Goal: Task Accomplishment & Management: Use online tool/utility

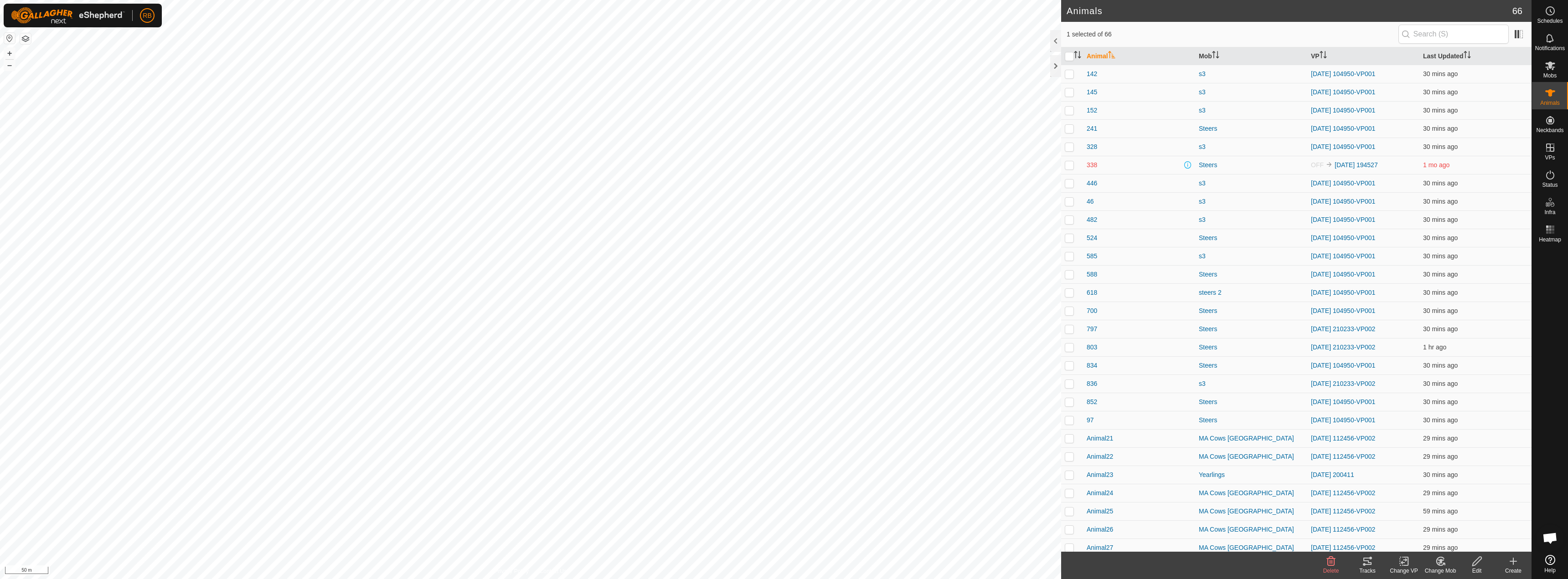
click at [1368, 564] on icon at bounding box center [1367, 561] width 8 height 7
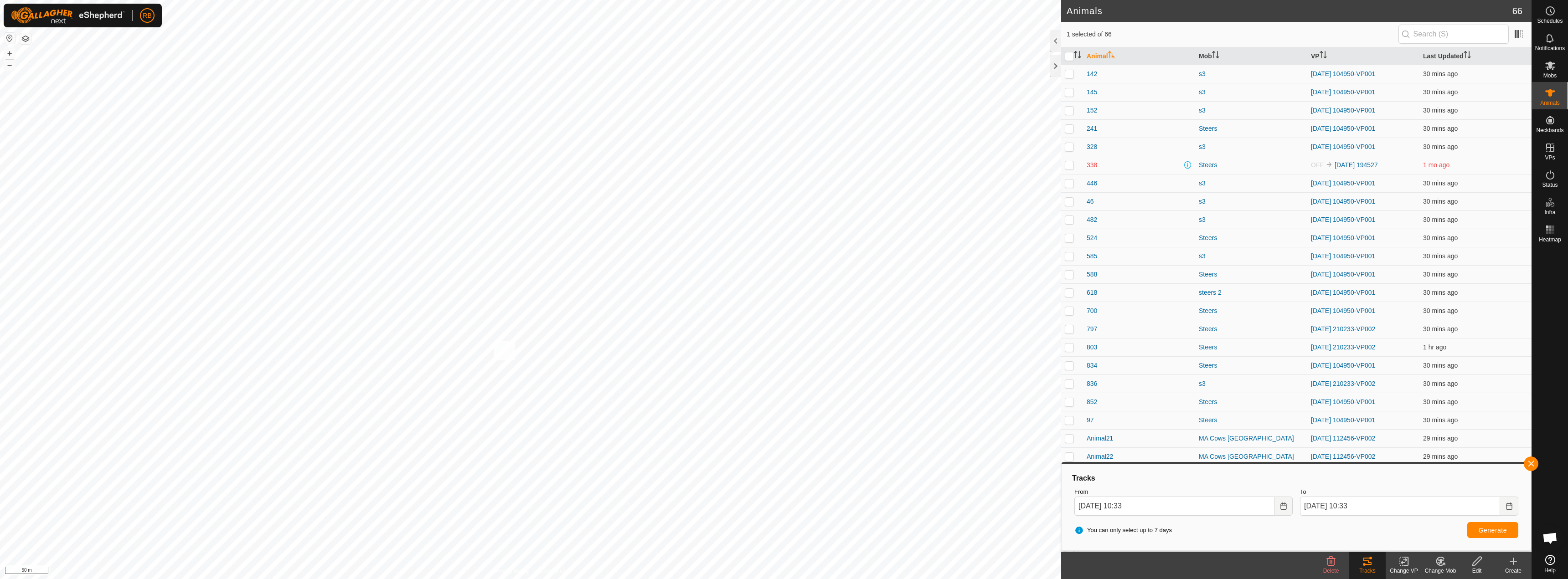
checkbox input "true"
click at [1363, 568] on div "Tracks" at bounding box center [1368, 570] width 37 height 8
click at [1535, 469] on button "button" at bounding box center [1531, 463] width 15 height 15
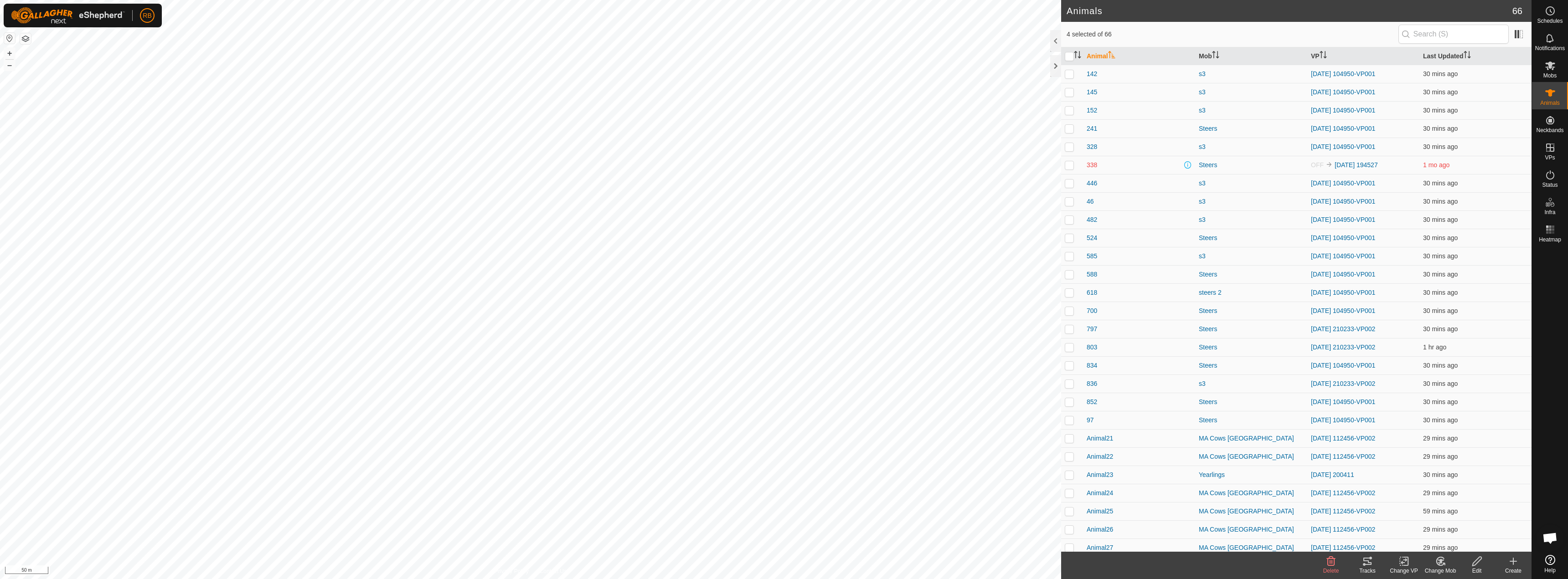
click at [1359, 569] on div "Tracks" at bounding box center [1368, 570] width 37 height 8
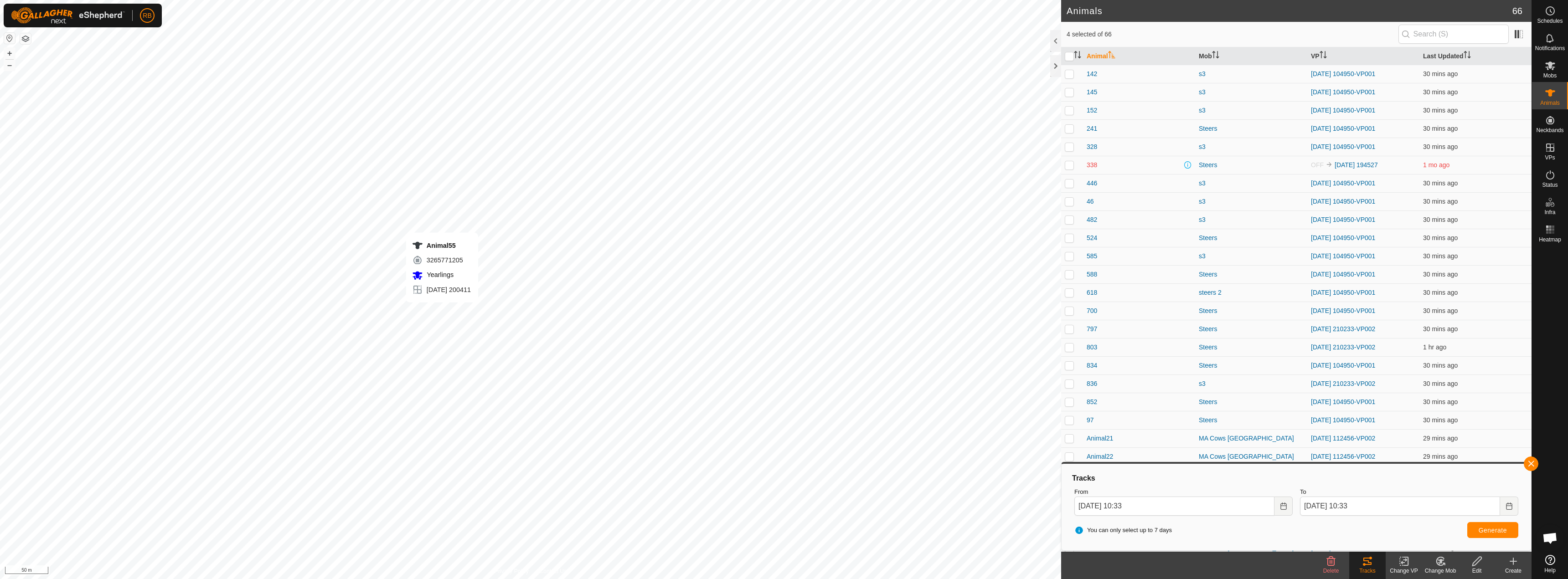
checkbox input "false"
checkbox input "true"
checkbox input "false"
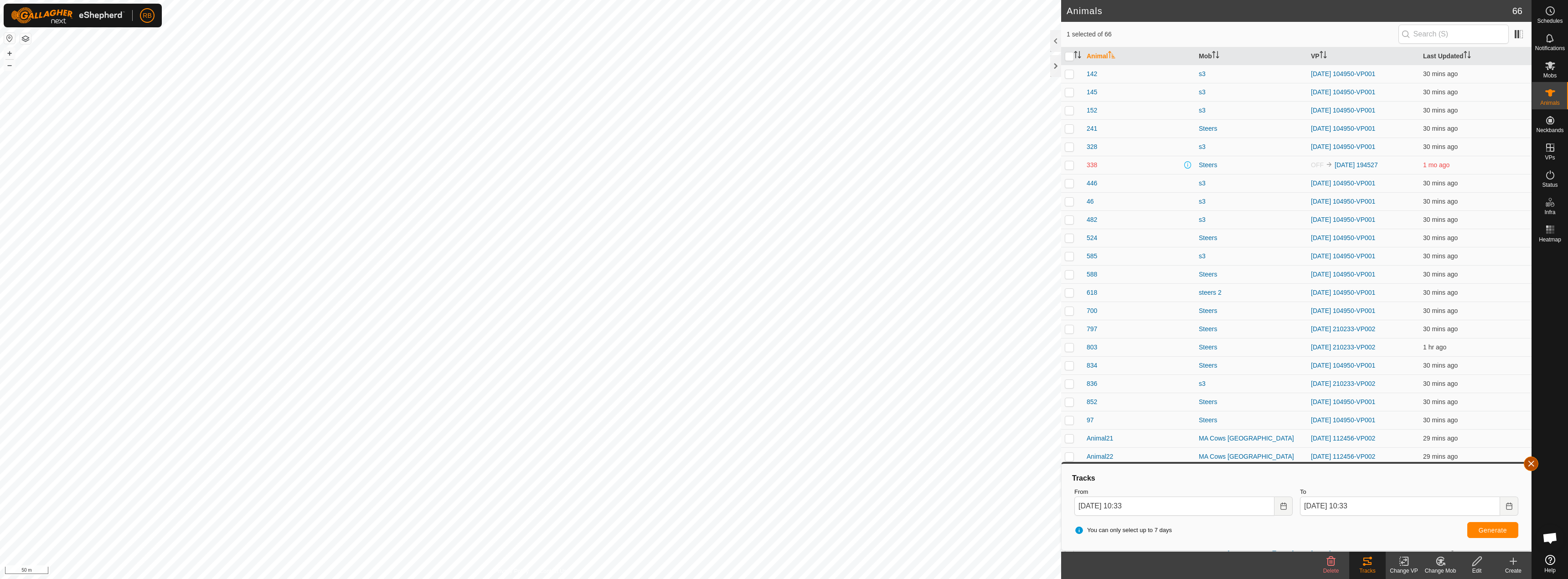
click at [1531, 462] on button "button" at bounding box center [1531, 463] width 15 height 15
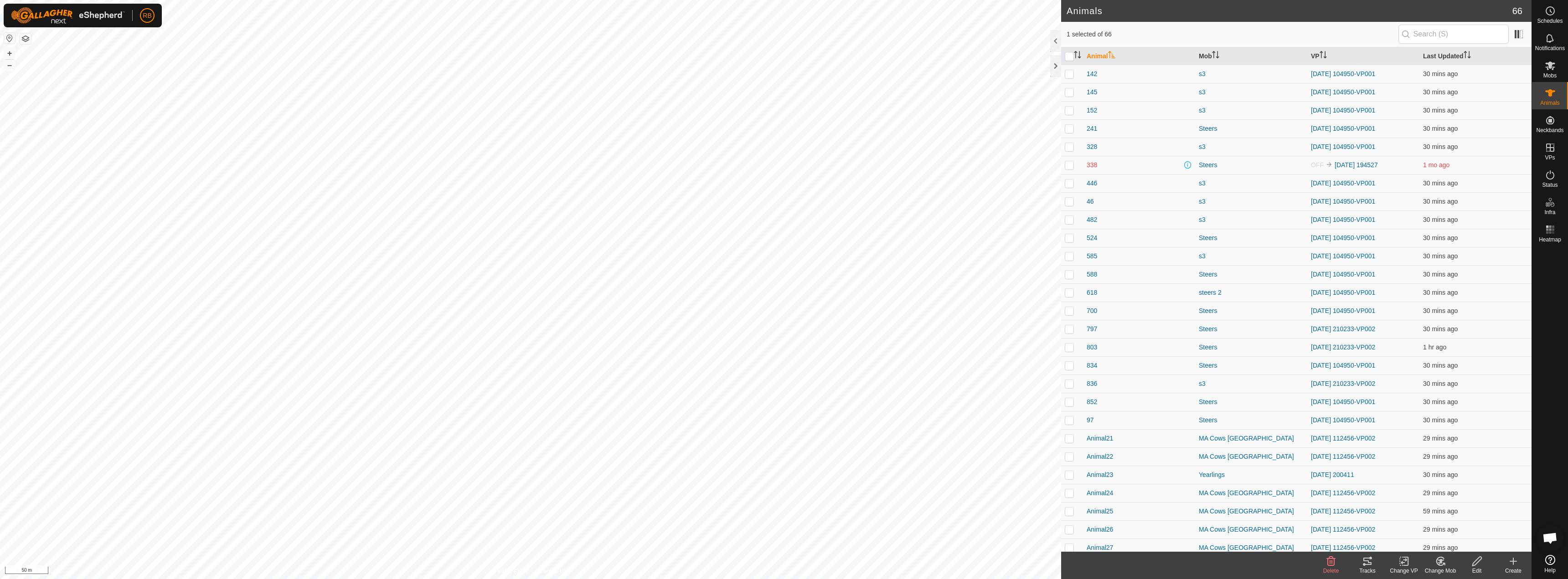
click at [1369, 566] on icon at bounding box center [1368, 561] width 11 height 11
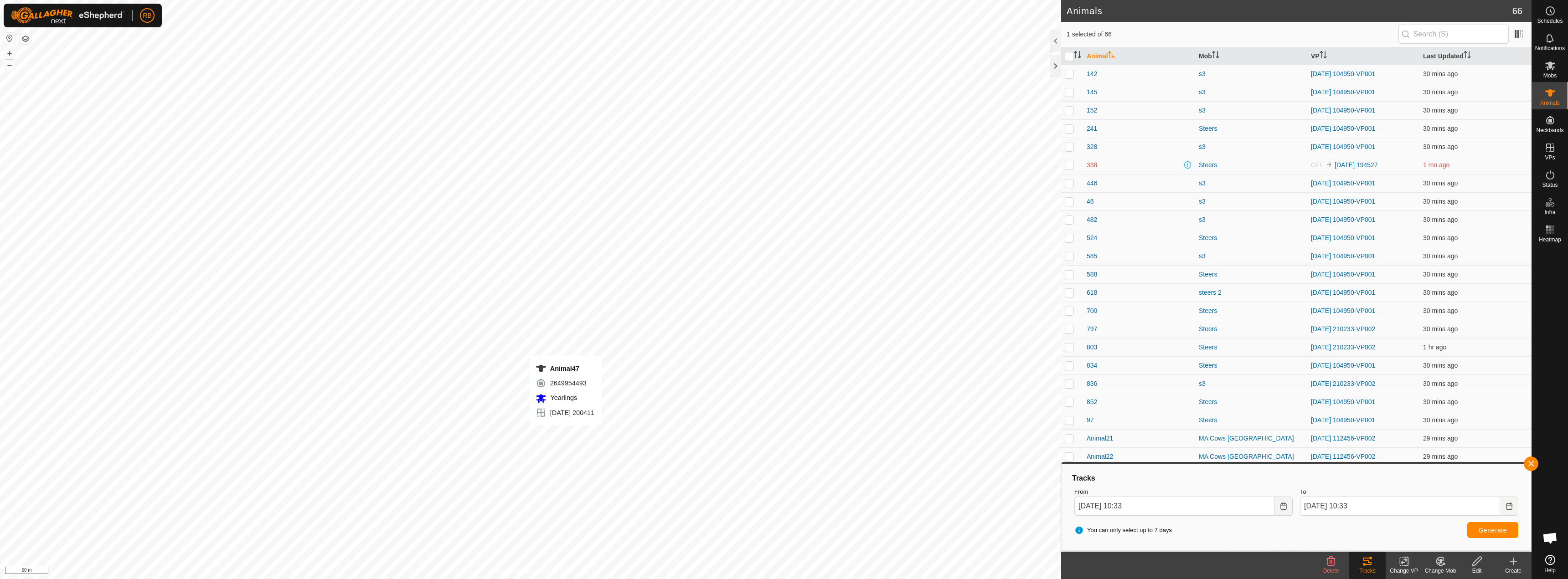
checkbox input "true"
checkbox input "false"
click at [560, 442] on div "Animal23 0671367966 Yearlings [DATE] 200411 + – ⇧ i 50 m" at bounding box center [530, 290] width 1061 height 579
click at [1531, 467] on button "button" at bounding box center [1531, 463] width 15 height 15
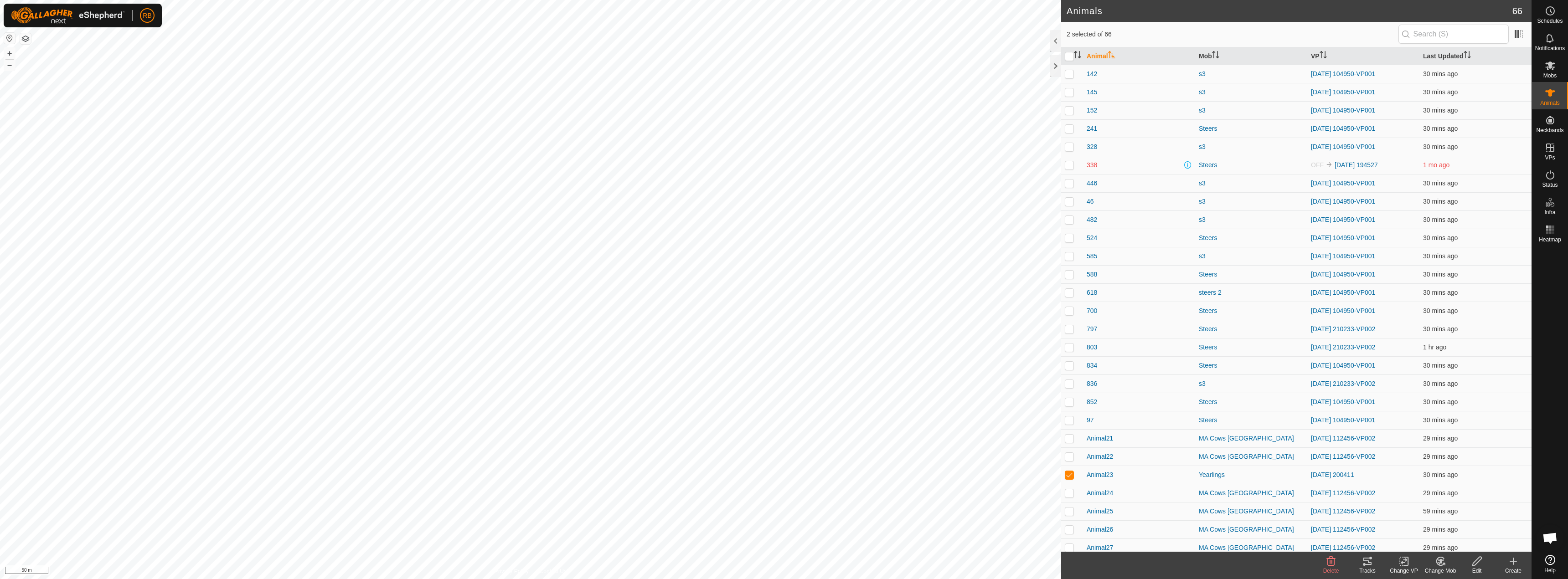
click at [1368, 560] on icon at bounding box center [1368, 561] width 11 height 11
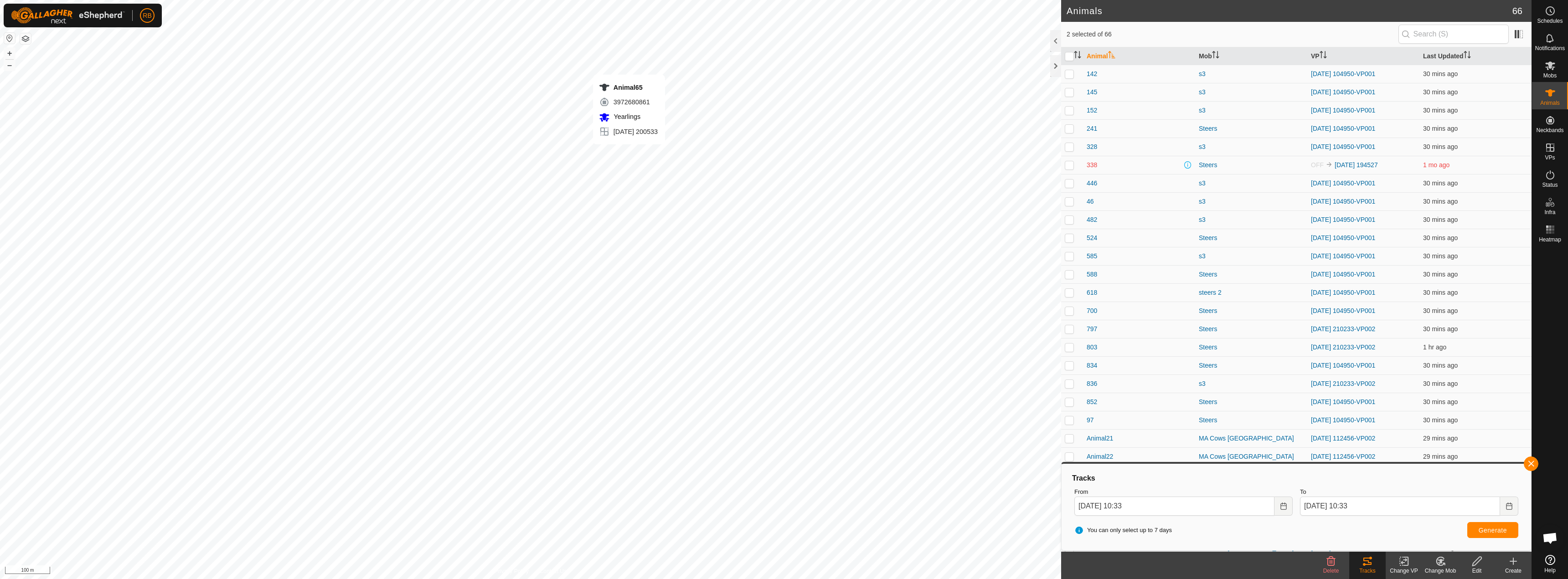
checkbox input "false"
checkbox input "true"
click at [1280, 505] on icon "Choose Date" at bounding box center [1283, 506] width 6 height 7
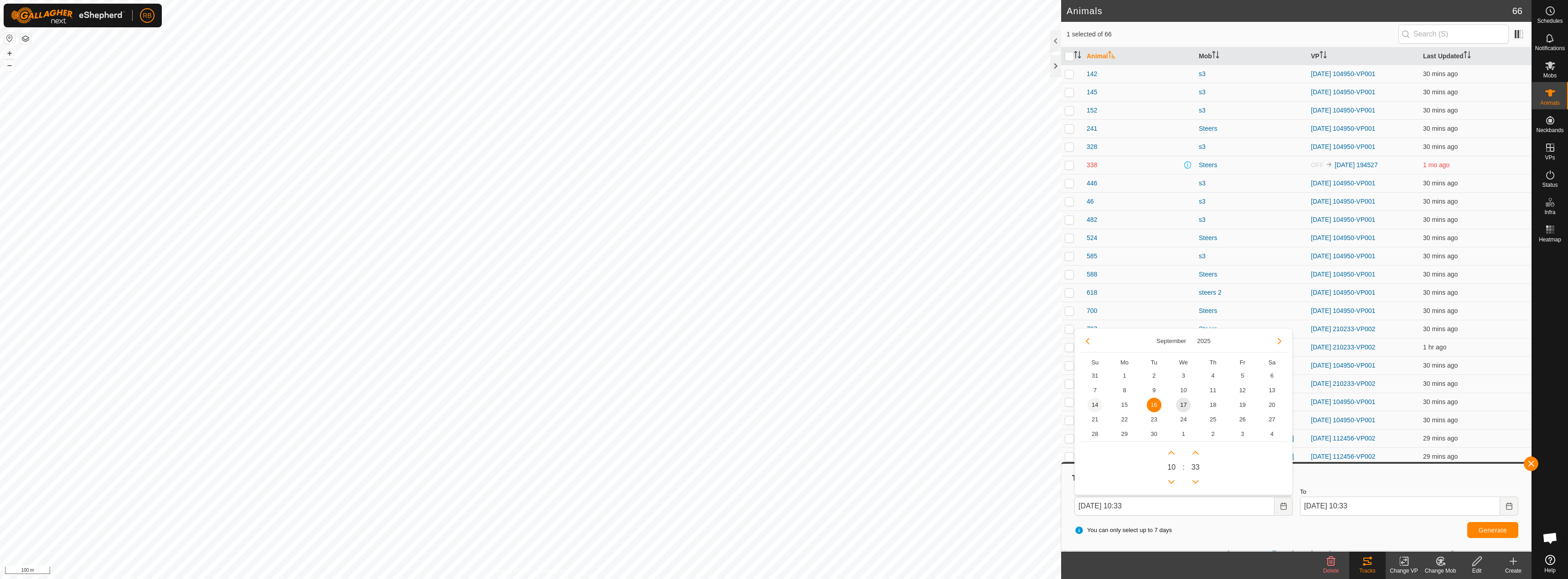
click at [1096, 404] on span "14" at bounding box center [1095, 405] width 15 height 15
type input "[DATE] 10:33"
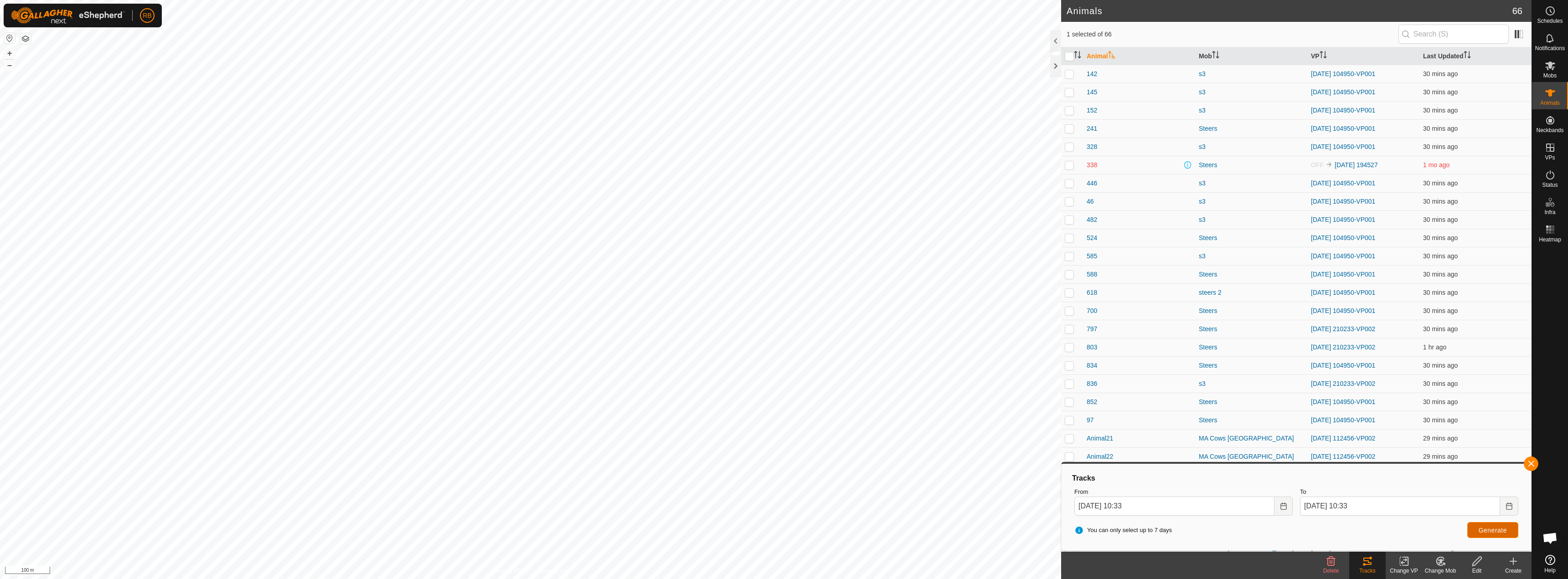
click at [1483, 531] on span "Generate" at bounding box center [1493, 530] width 28 height 7
checkbox input "true"
click at [1530, 464] on button "button" at bounding box center [1531, 463] width 15 height 15
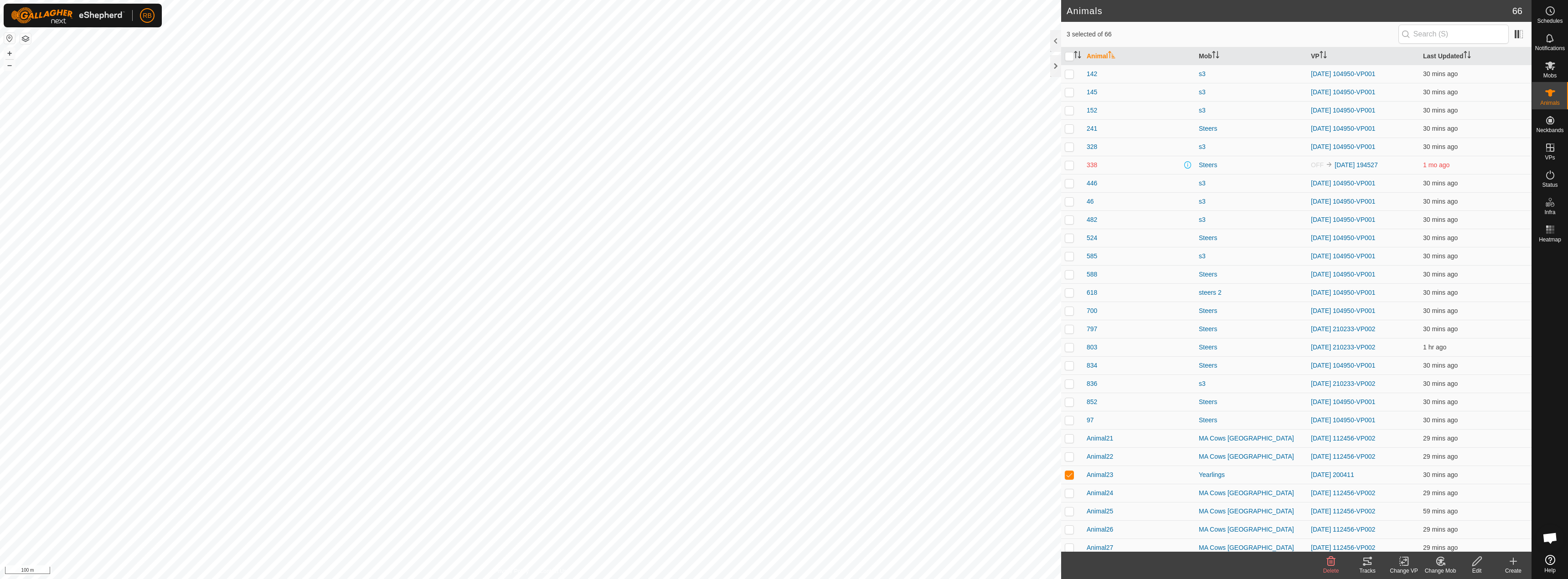
click at [1373, 564] on tracks-svg-icon at bounding box center [1368, 561] width 37 height 11
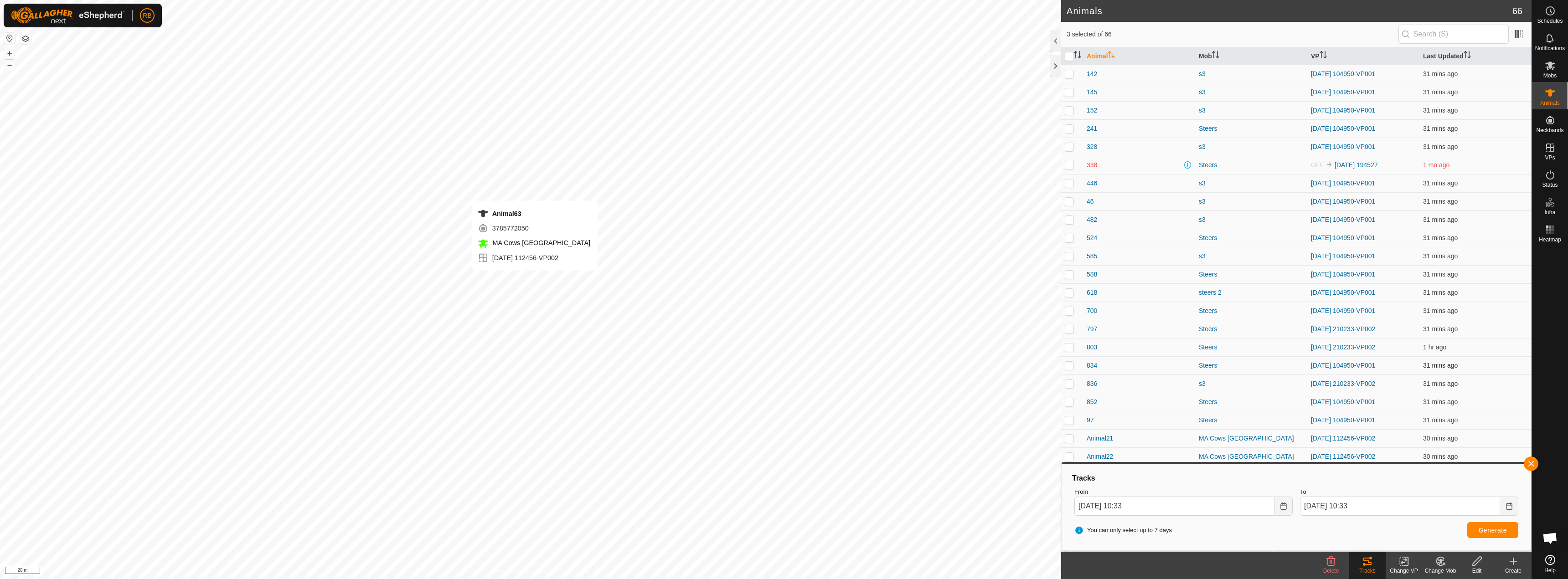
checkbox input "false"
checkbox input "true"
checkbox input "false"
checkbox input "true"
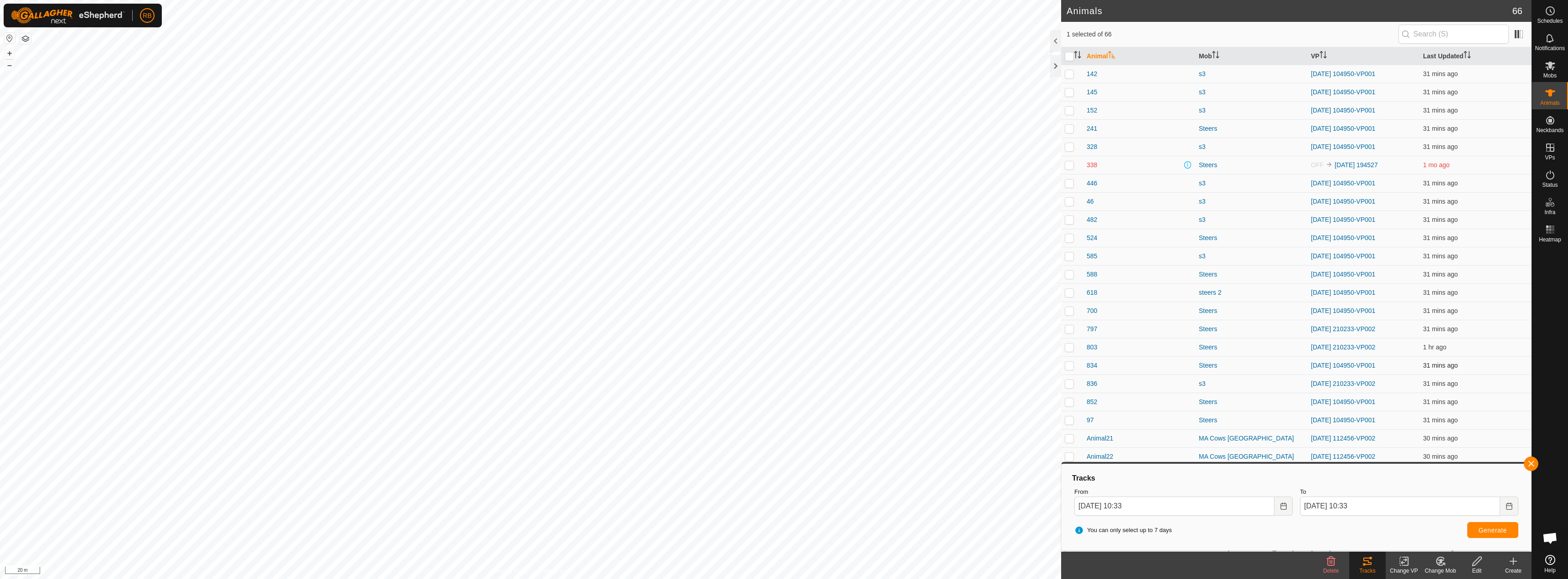
checkbox input "true"
click at [1531, 463] on button "button" at bounding box center [1531, 463] width 15 height 15
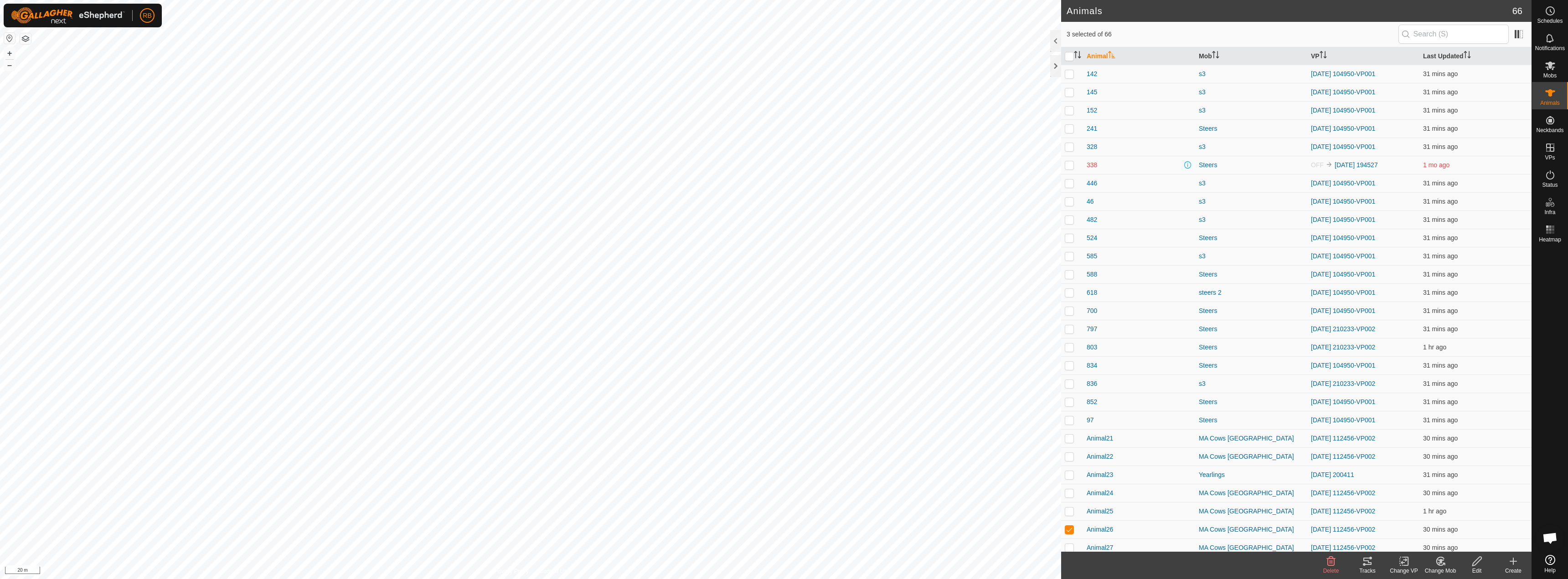
click at [1370, 557] on icon at bounding box center [1368, 561] width 11 height 11
checkbox input "true"
click at [1373, 560] on icon at bounding box center [1368, 561] width 11 height 11
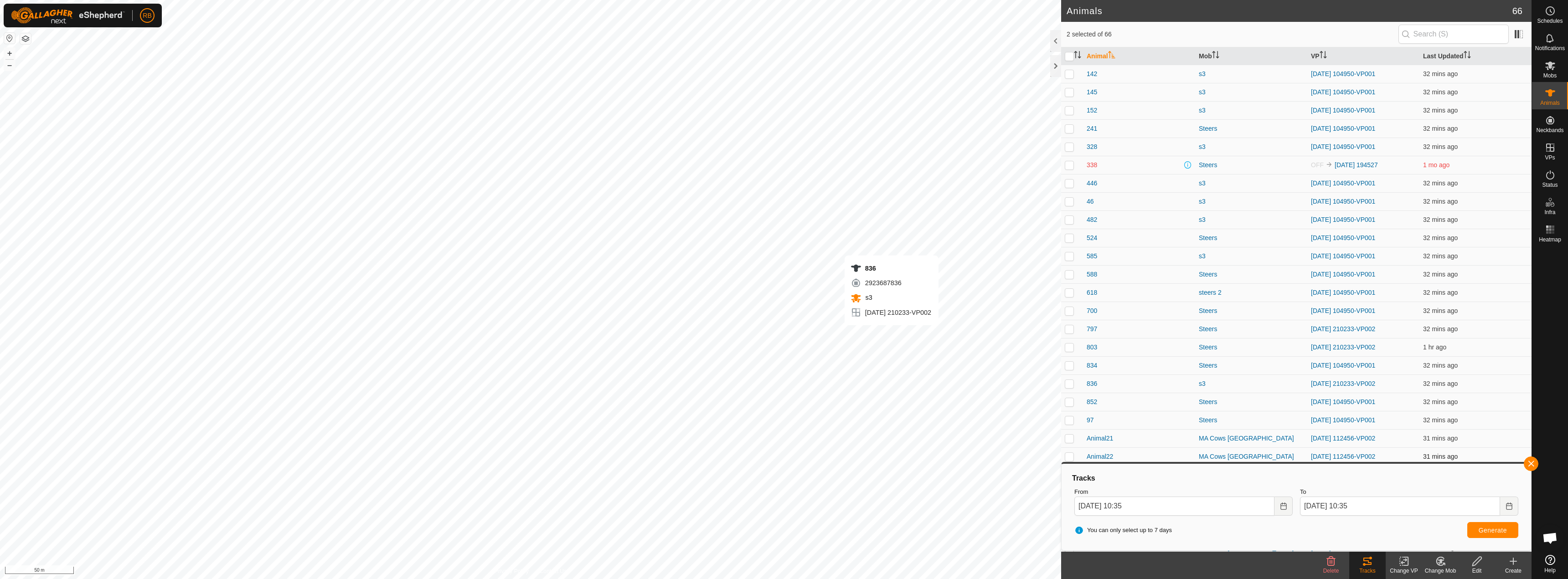
checkbox input "true"
checkbox input "false"
checkbox input "true"
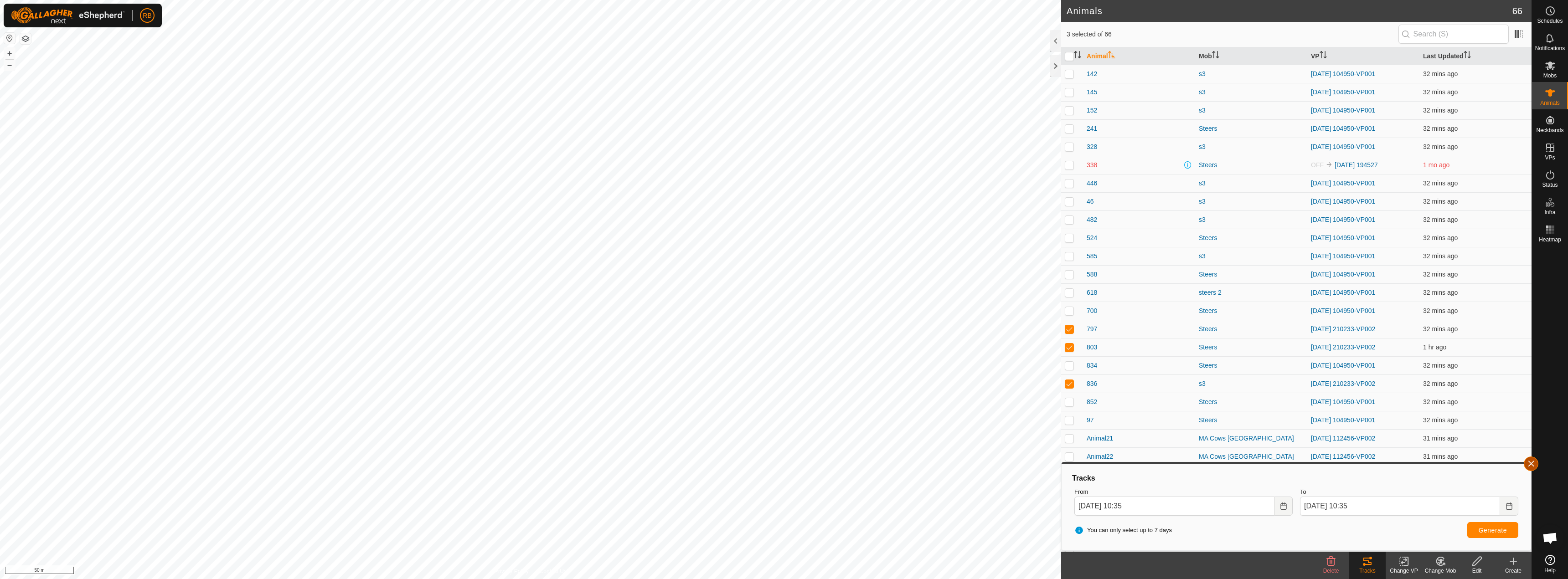
click at [1529, 465] on button "button" at bounding box center [1531, 463] width 15 height 15
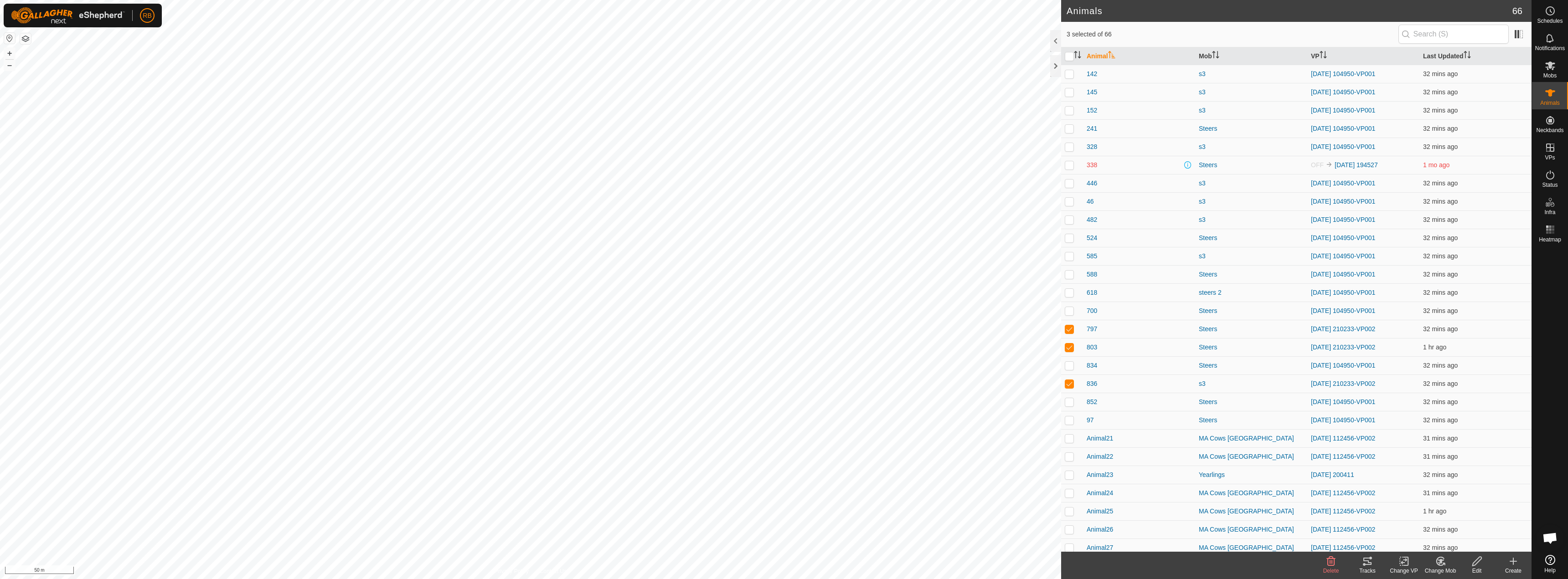
click at [1366, 563] on icon at bounding box center [1368, 561] width 11 height 11
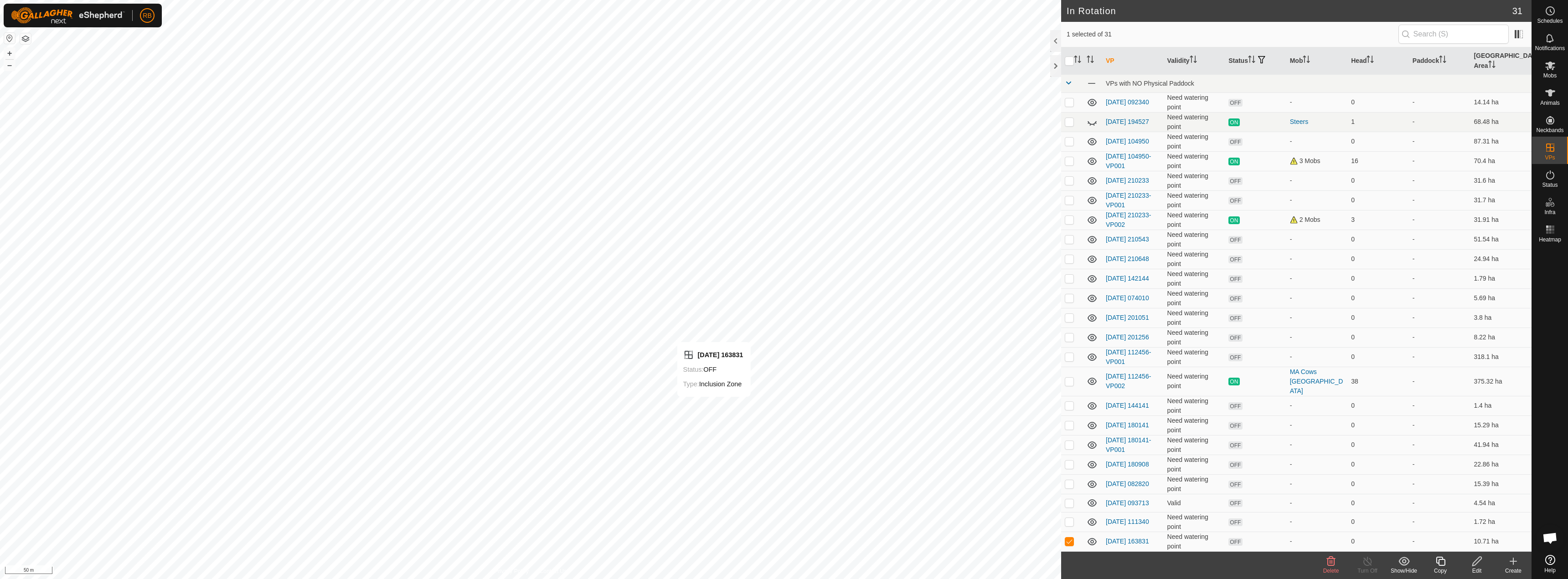
checkbox input "false"
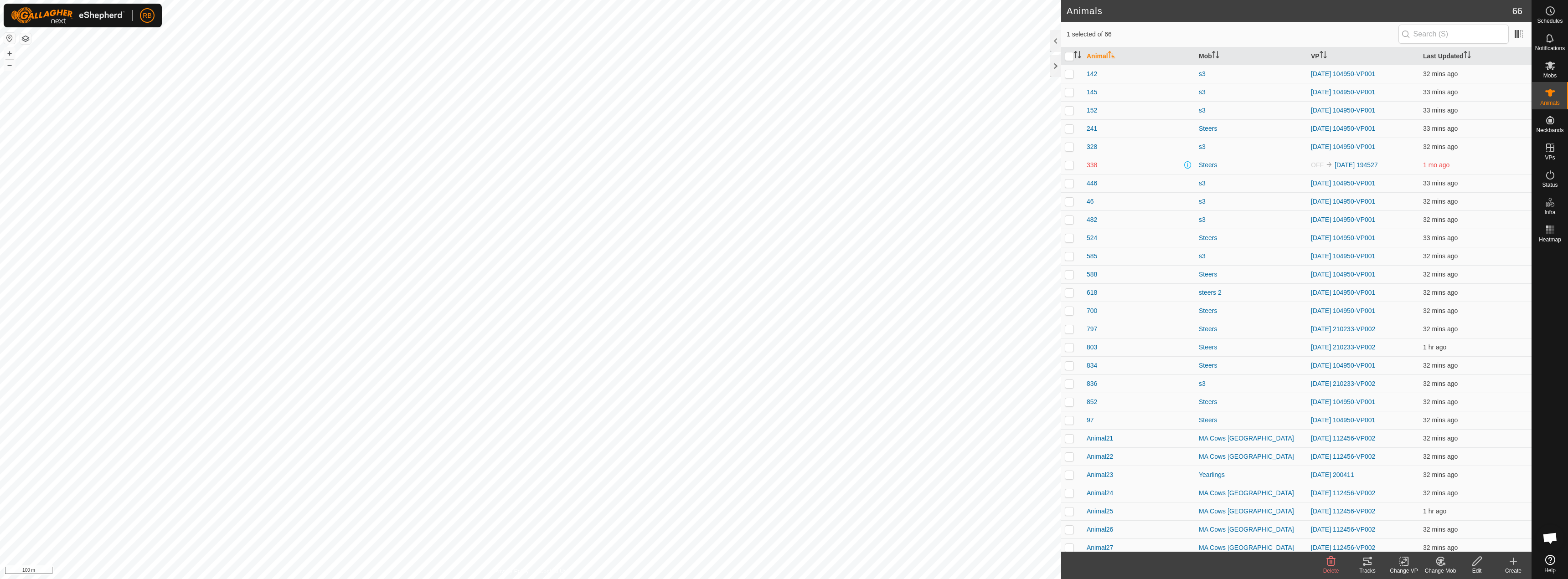
click at [1359, 567] on div "Tracks" at bounding box center [1368, 570] width 37 height 8
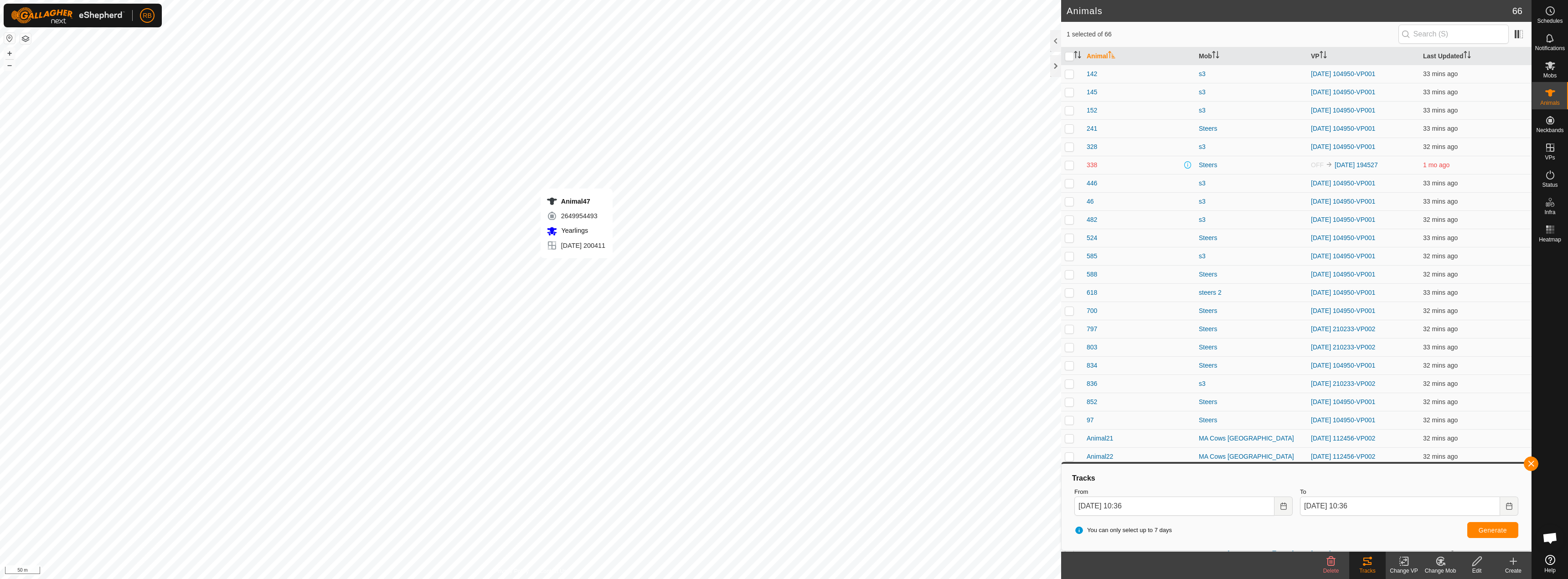
checkbox input "true"
checkbox input "false"
checkbox input "true"
checkbox input "false"
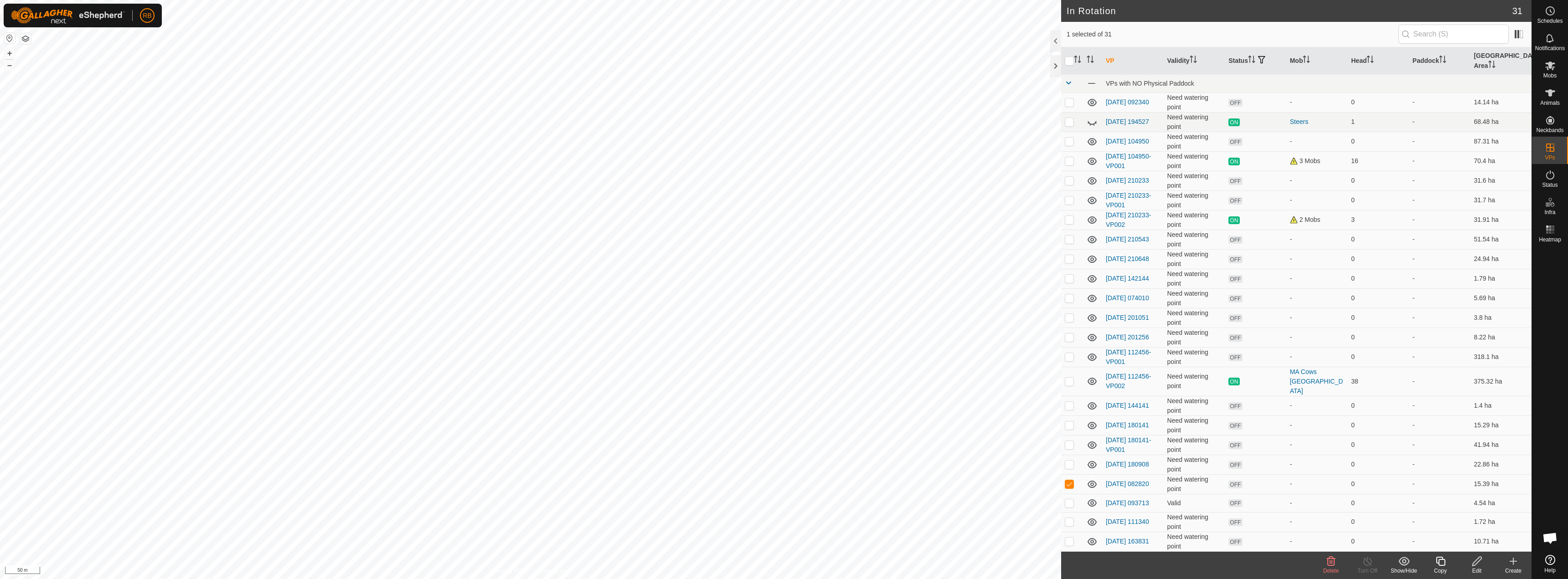
checkbox input "true"
checkbox input "false"
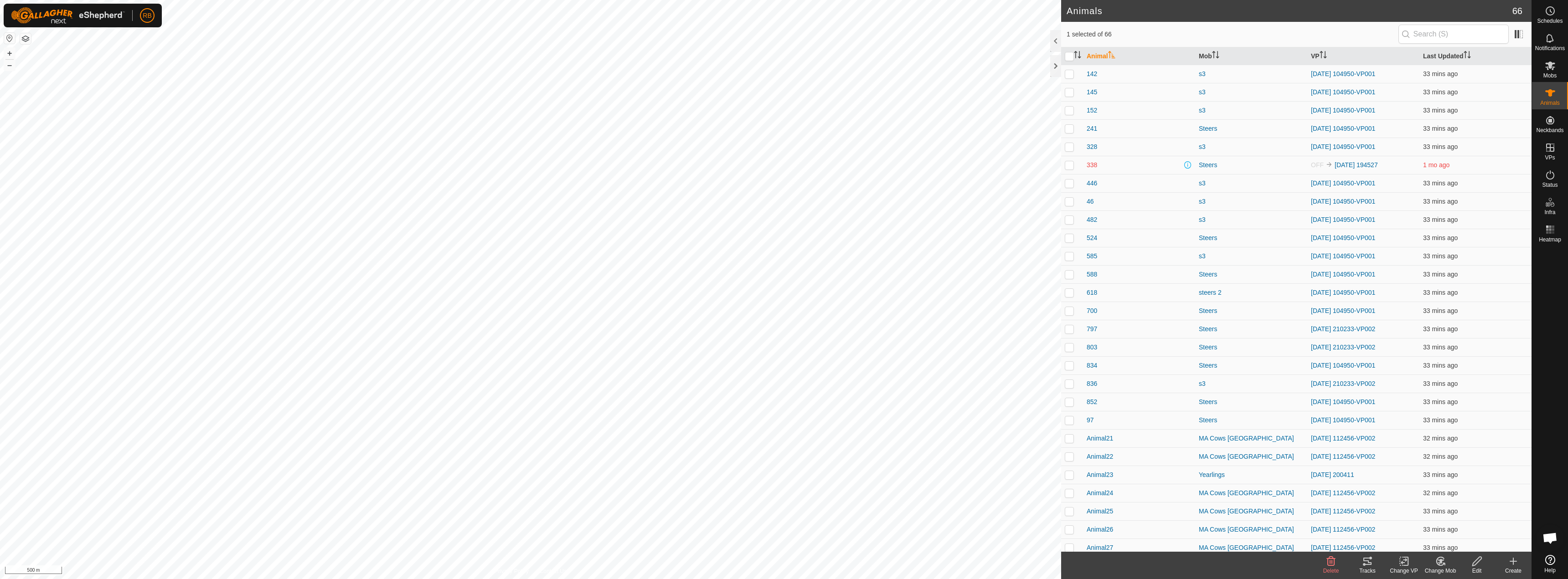
click at [1366, 566] on icon at bounding box center [1368, 561] width 11 height 11
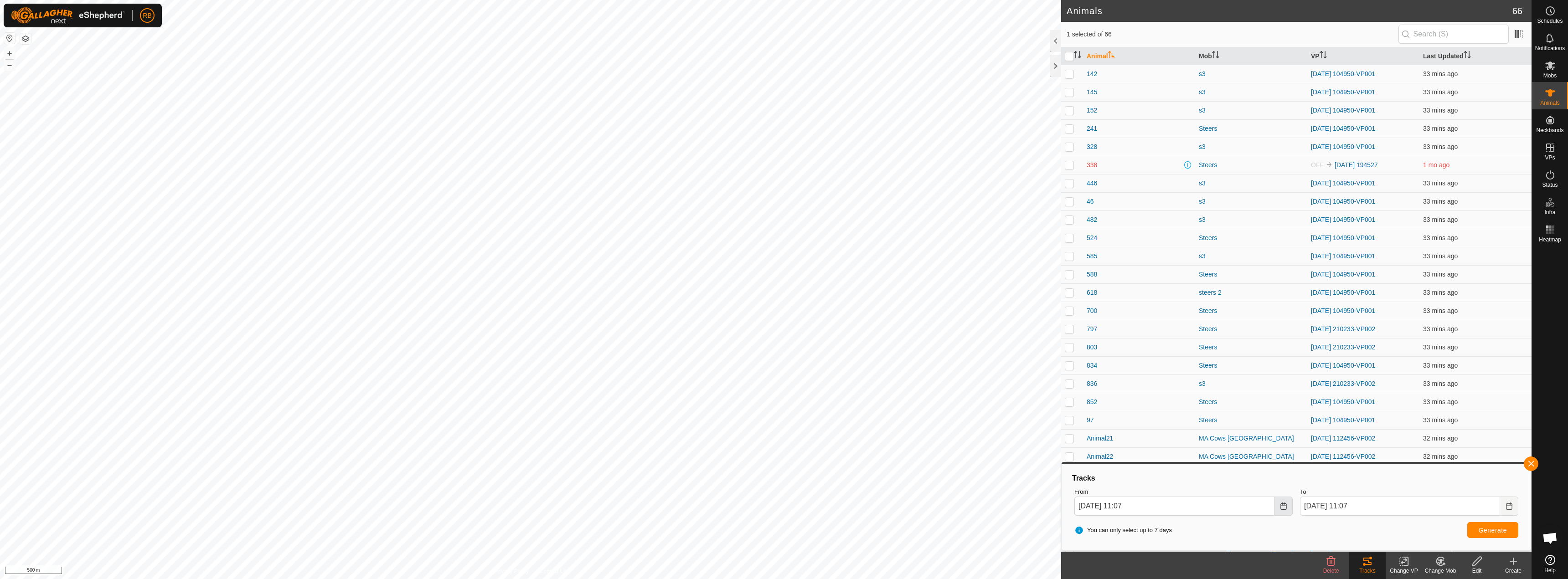
click at [1287, 510] on button "Choose Date" at bounding box center [1284, 505] width 18 height 19
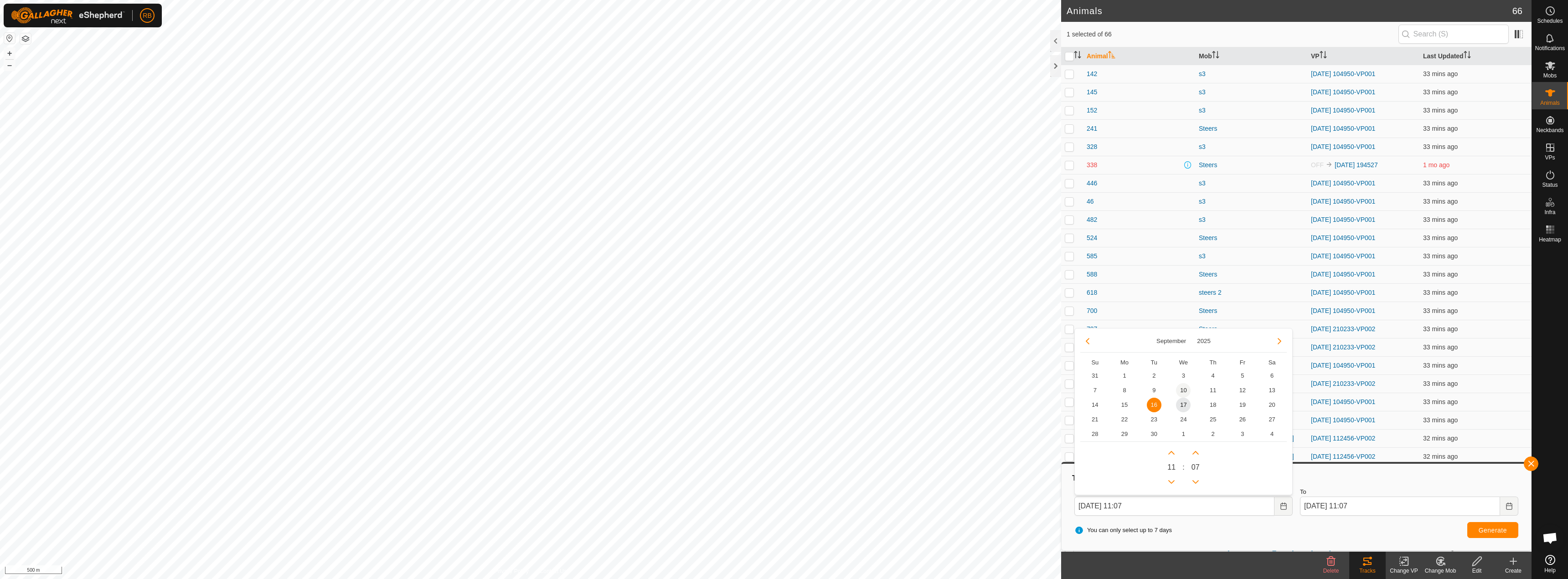
click at [1180, 395] on span "10" at bounding box center [1183, 390] width 15 height 15
type input "[DATE] 11:07"
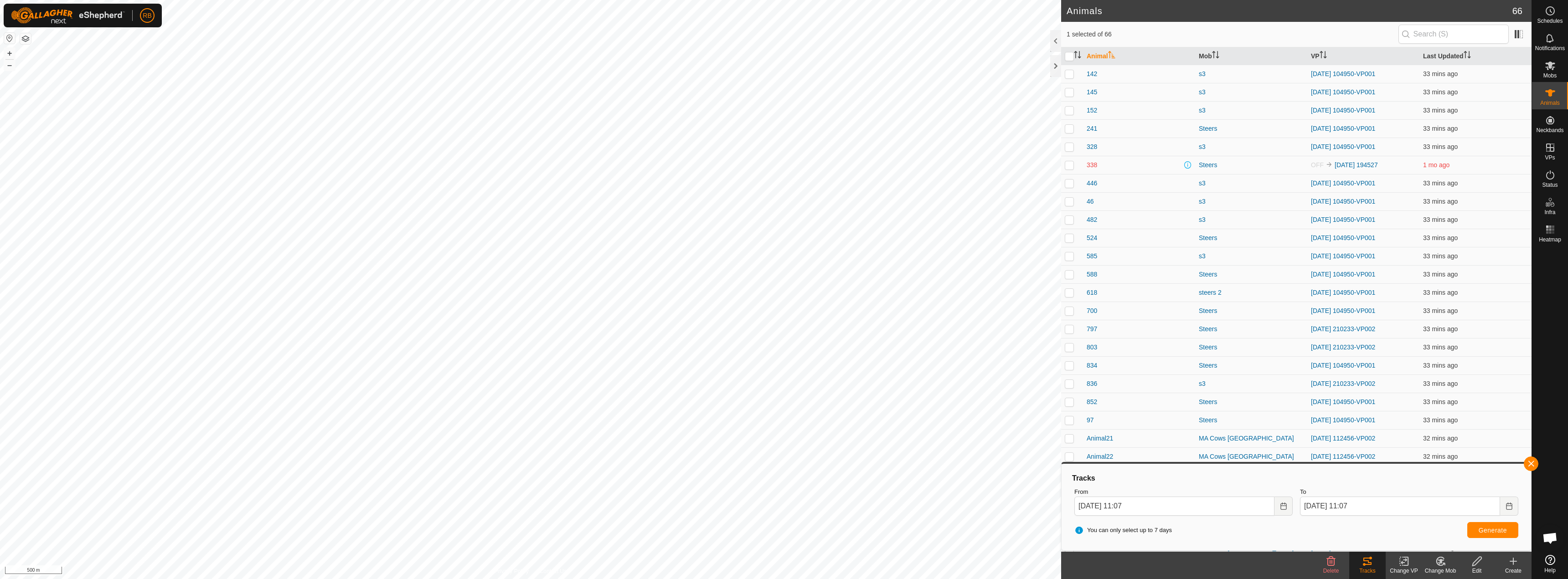
click at [1486, 538] on div "You can only select up to 7 days Generate" at bounding box center [1296, 530] width 451 height 22
click at [1487, 535] on button "Generate" at bounding box center [1493, 530] width 51 height 16
checkbox input "false"
checkbox input "true"
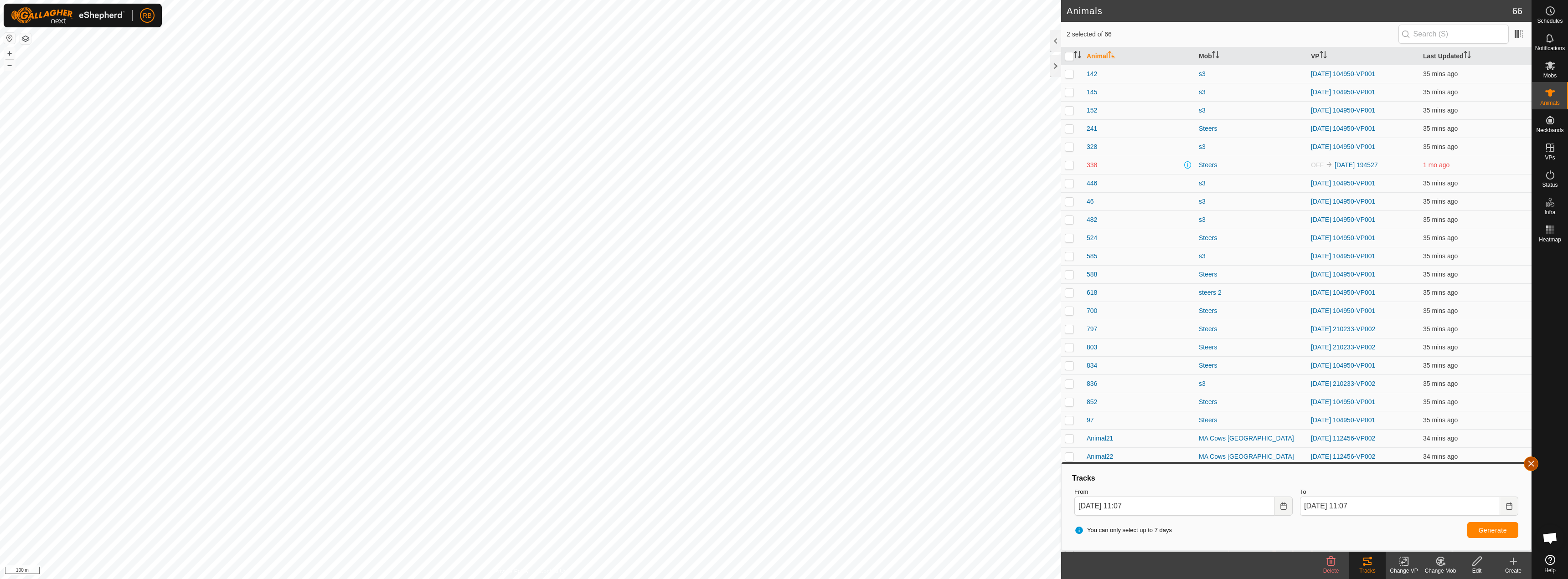
click at [1533, 463] on button "button" at bounding box center [1531, 463] width 15 height 15
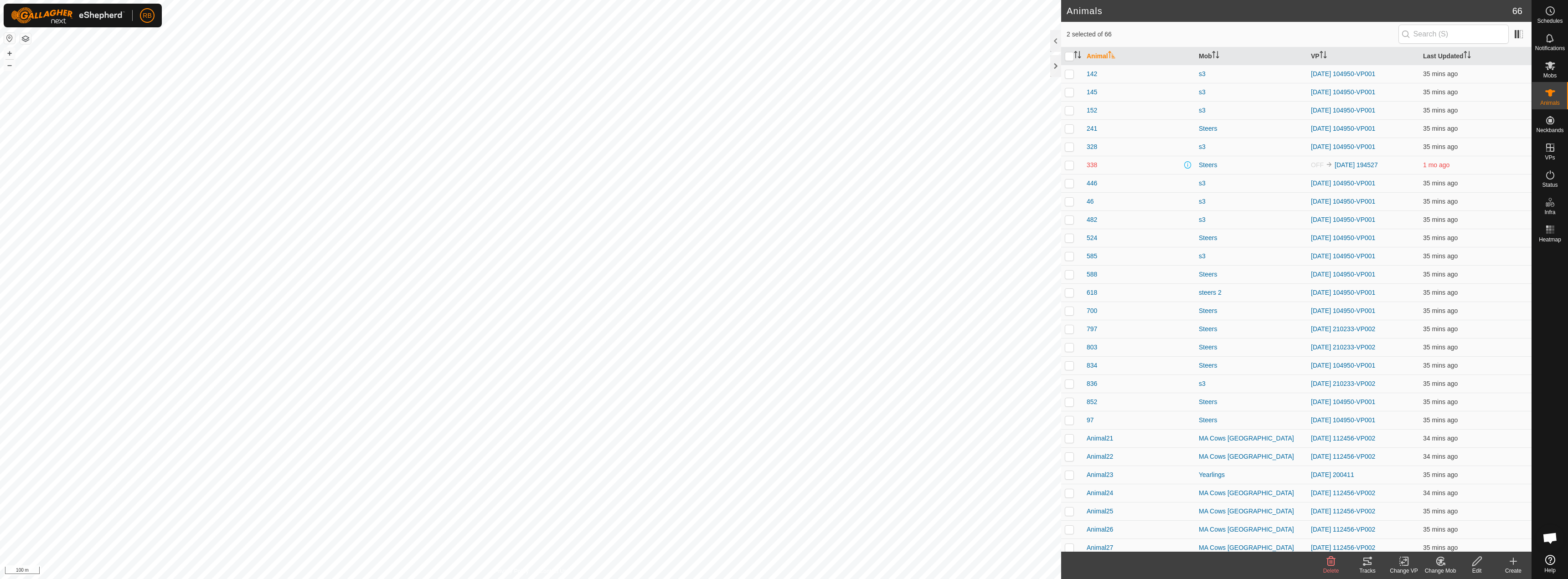
click at [1362, 566] on icon at bounding box center [1368, 561] width 11 height 11
